Goal: Transaction & Acquisition: Purchase product/service

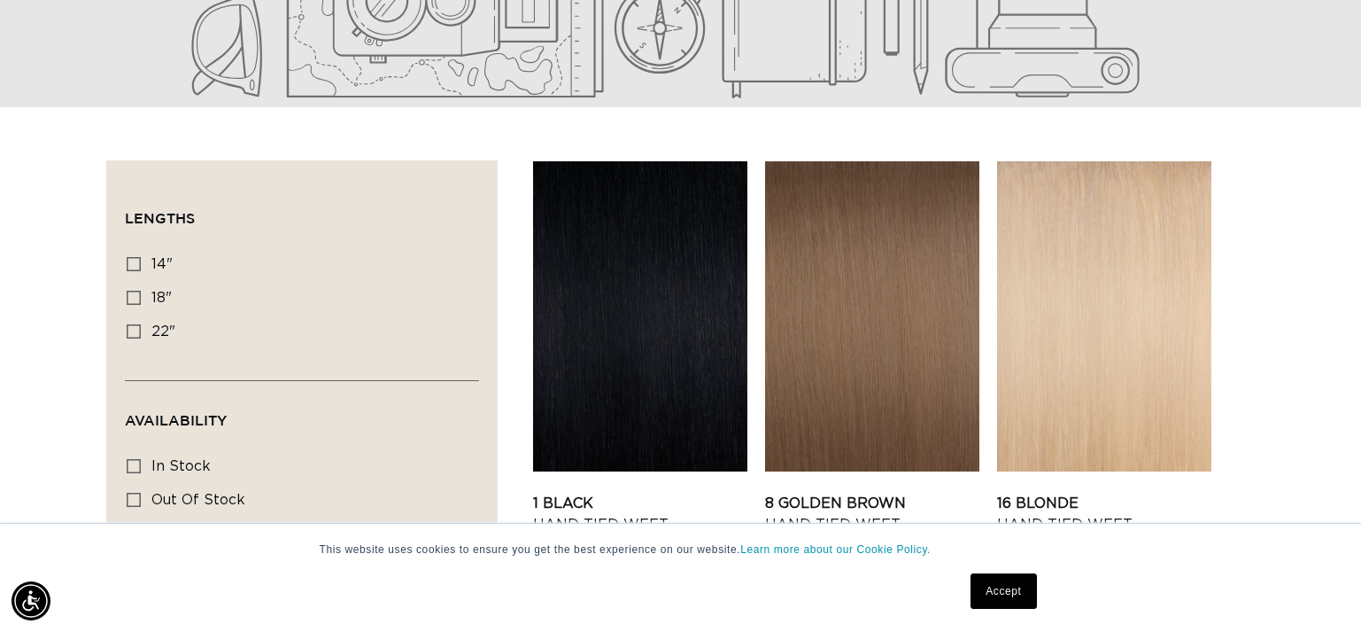
scroll to position [474, 0]
click at [132, 259] on icon at bounding box center [134, 263] width 14 height 14
click at [132, 259] on input "14" 14" (11 products)" at bounding box center [134, 263] width 14 height 14
checkbox input "true"
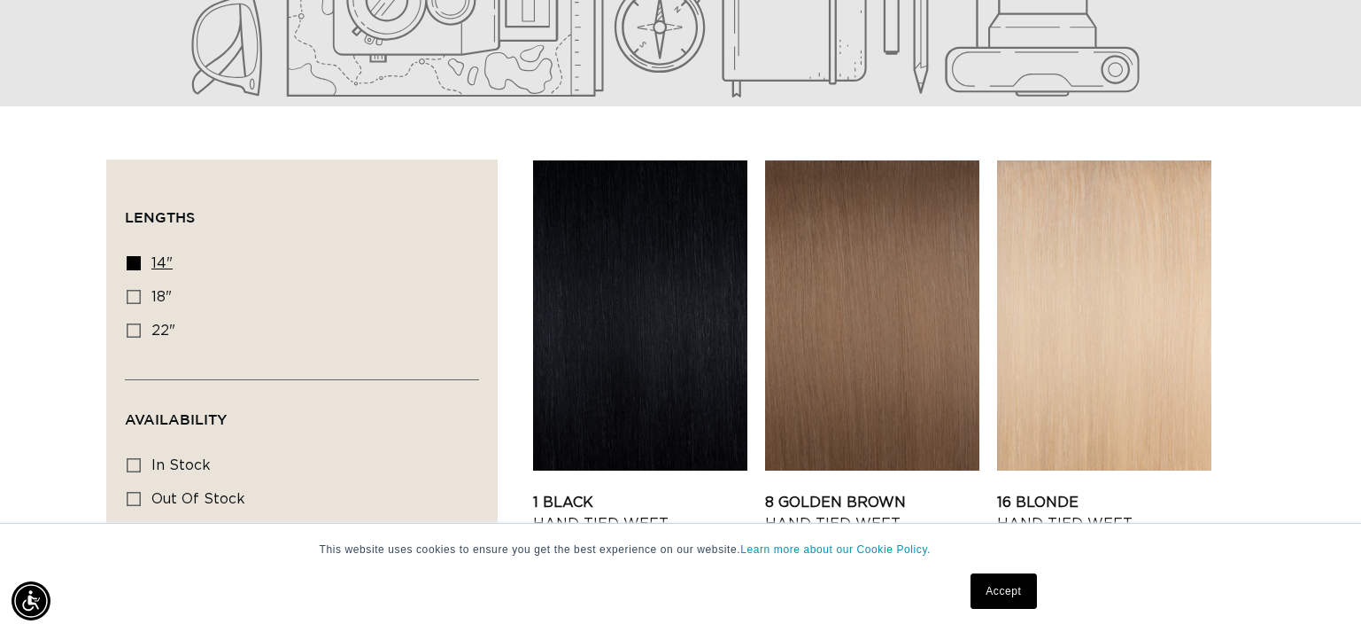
scroll to position [0, 0]
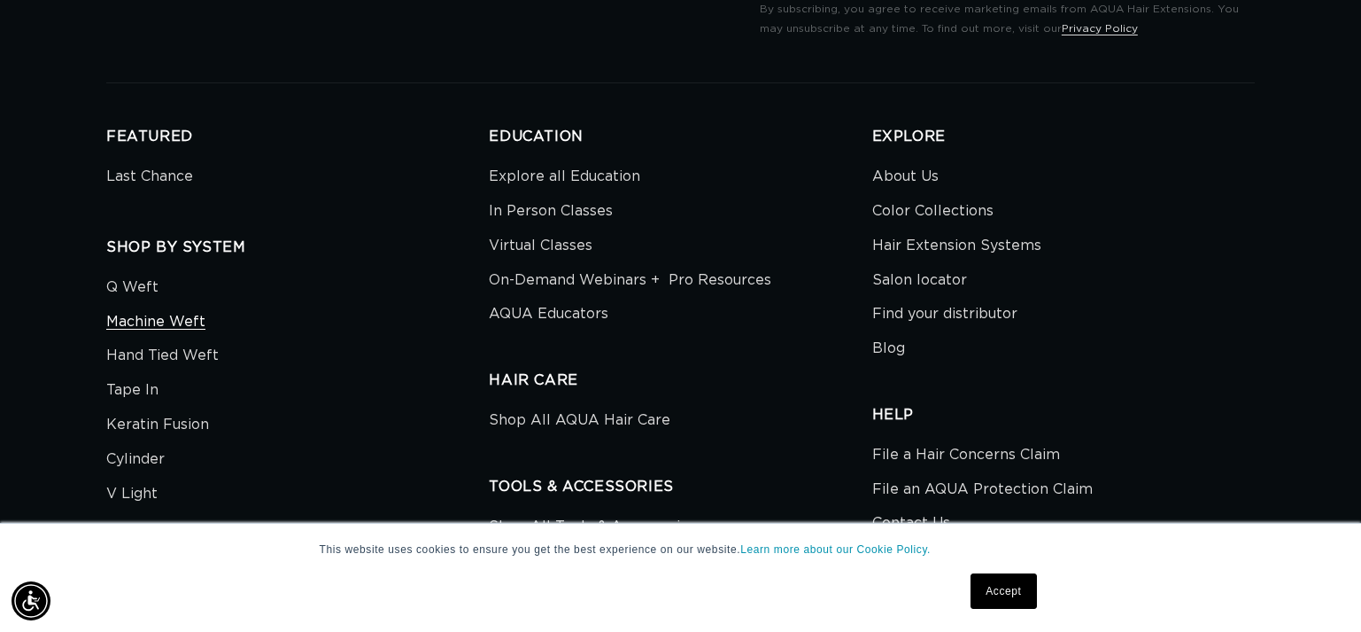
scroll to position [0, 1236]
click at [113, 354] on link "Hand Tied Weft" at bounding box center [162, 355] width 112 height 35
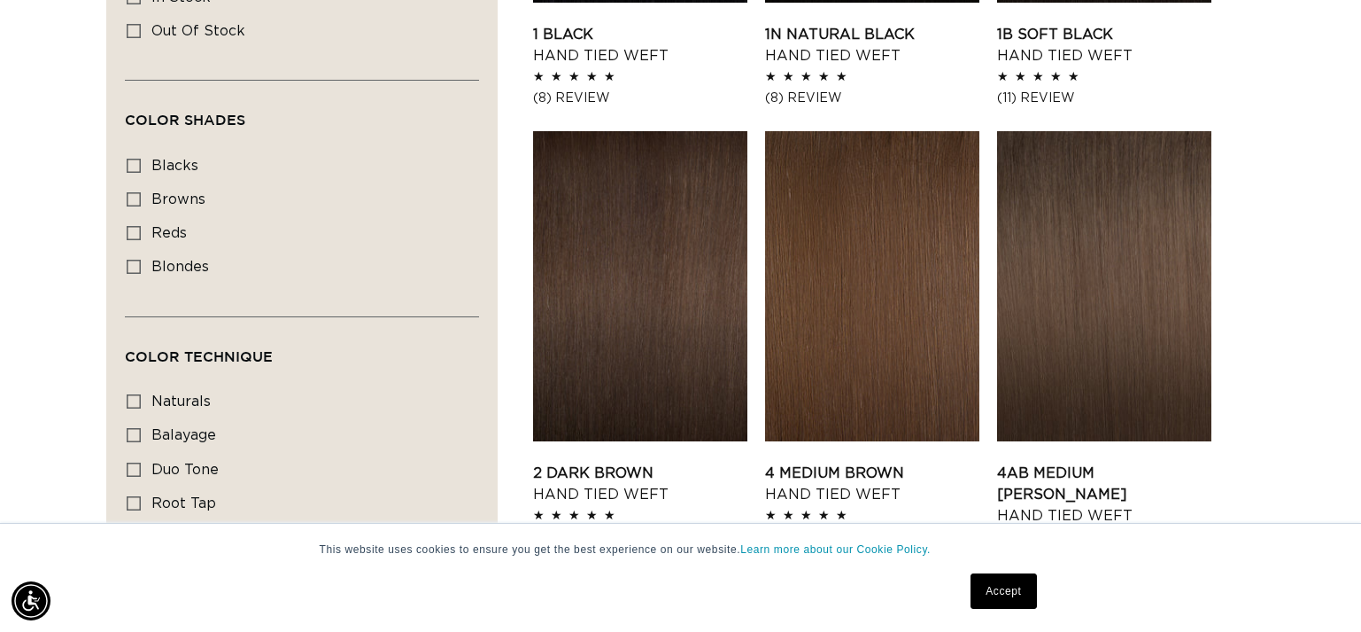
scroll to position [948, 0]
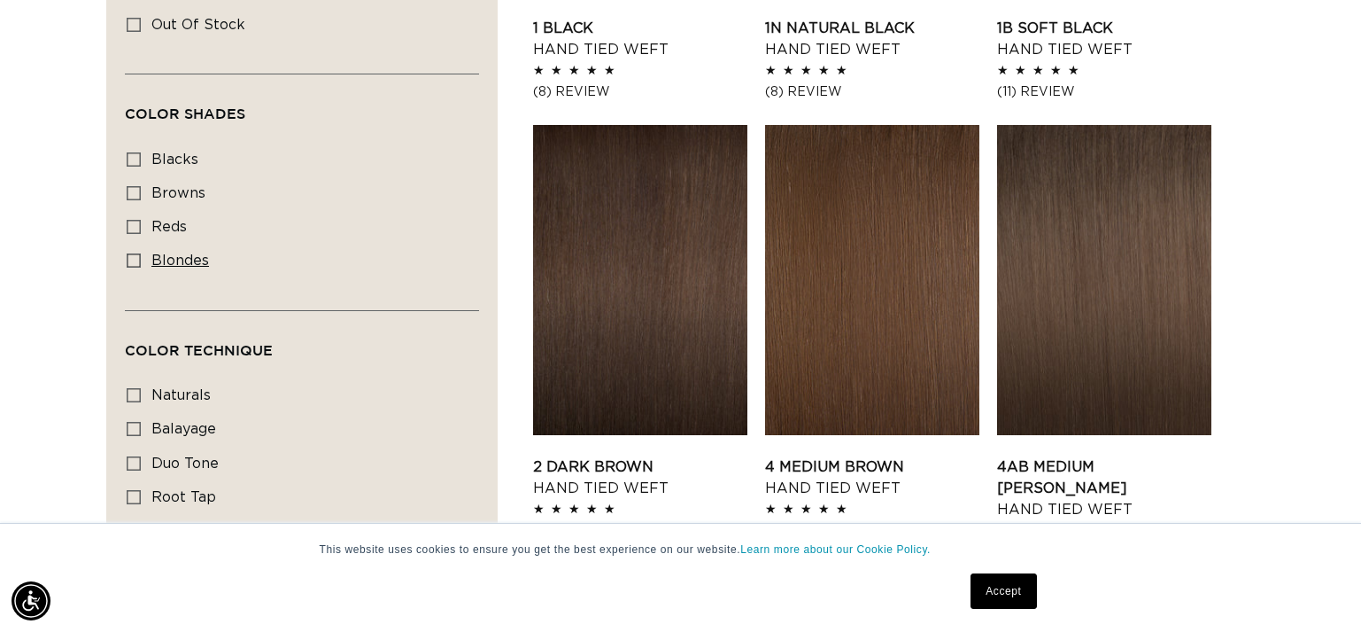
click at [132, 259] on icon at bounding box center [134, 260] width 14 height 14
click at [132, 259] on input "blondes blondes (28 products)" at bounding box center [134, 260] width 14 height 14
checkbox input "true"
